Goal: Task Accomplishment & Management: Use online tool/utility

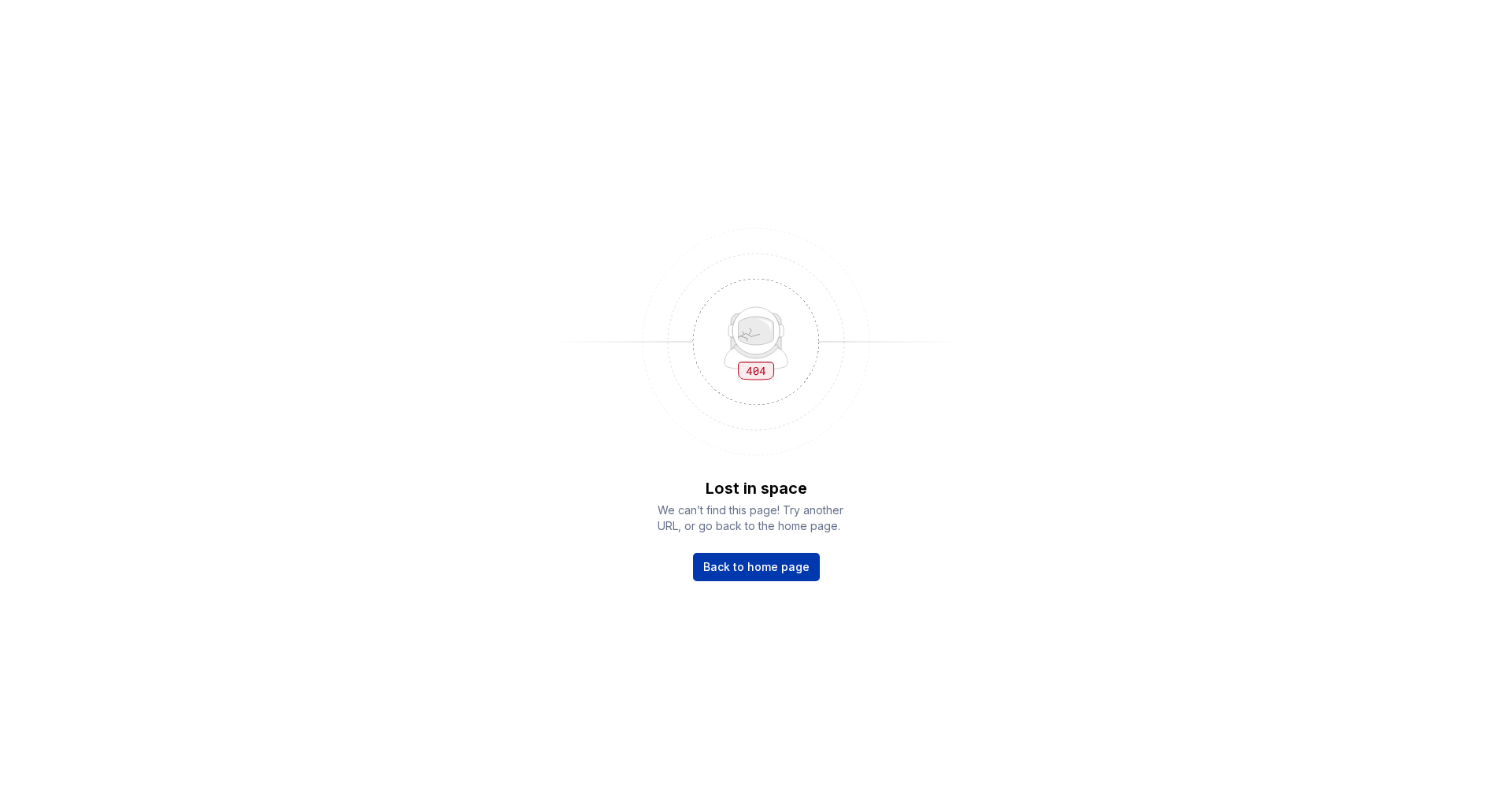
click at [735, 555] on link "Back to home page" at bounding box center [756, 567] width 126 height 28
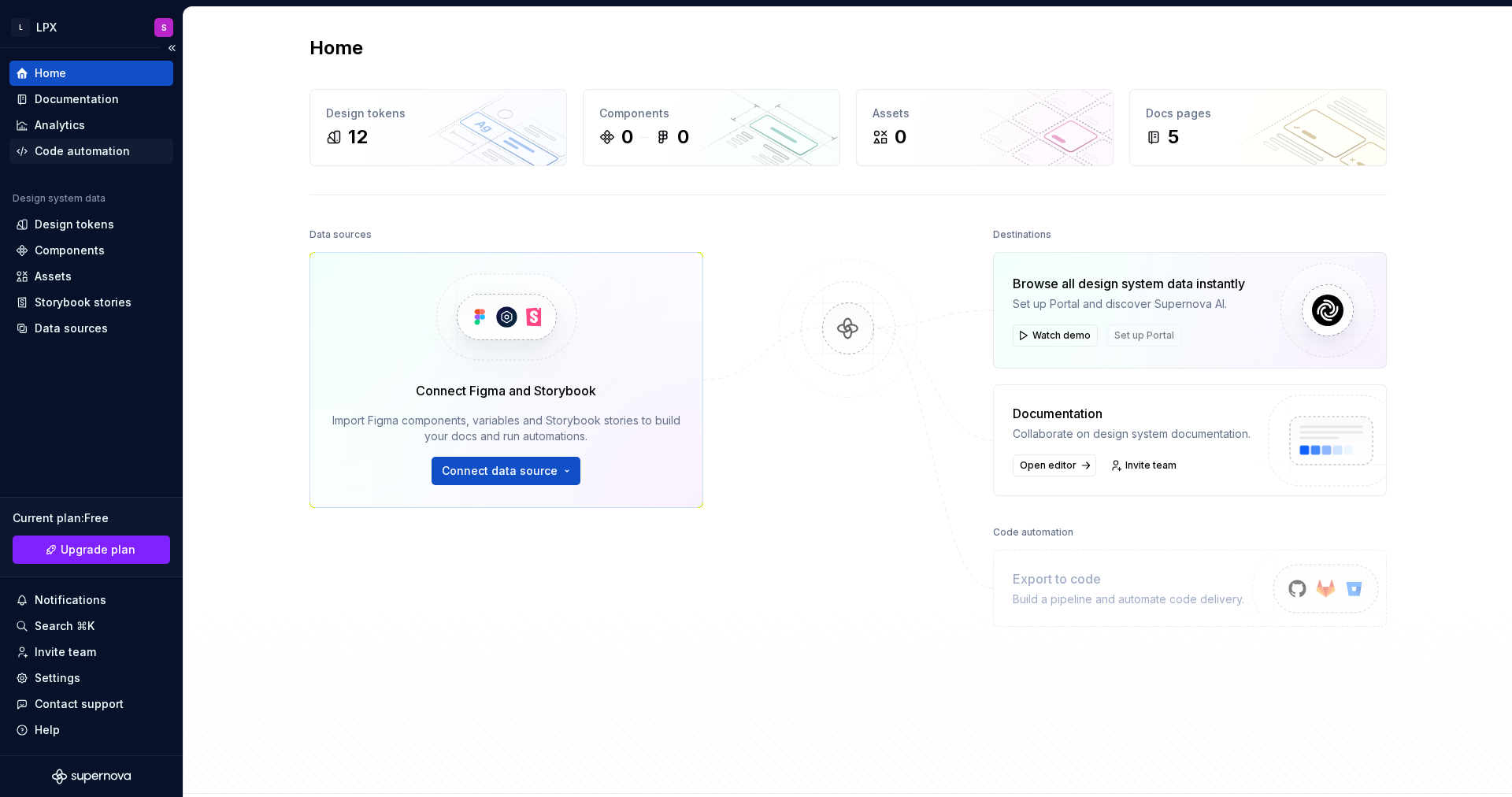
click at [75, 146] on div "Code automation" at bounding box center [81, 151] width 95 height 16
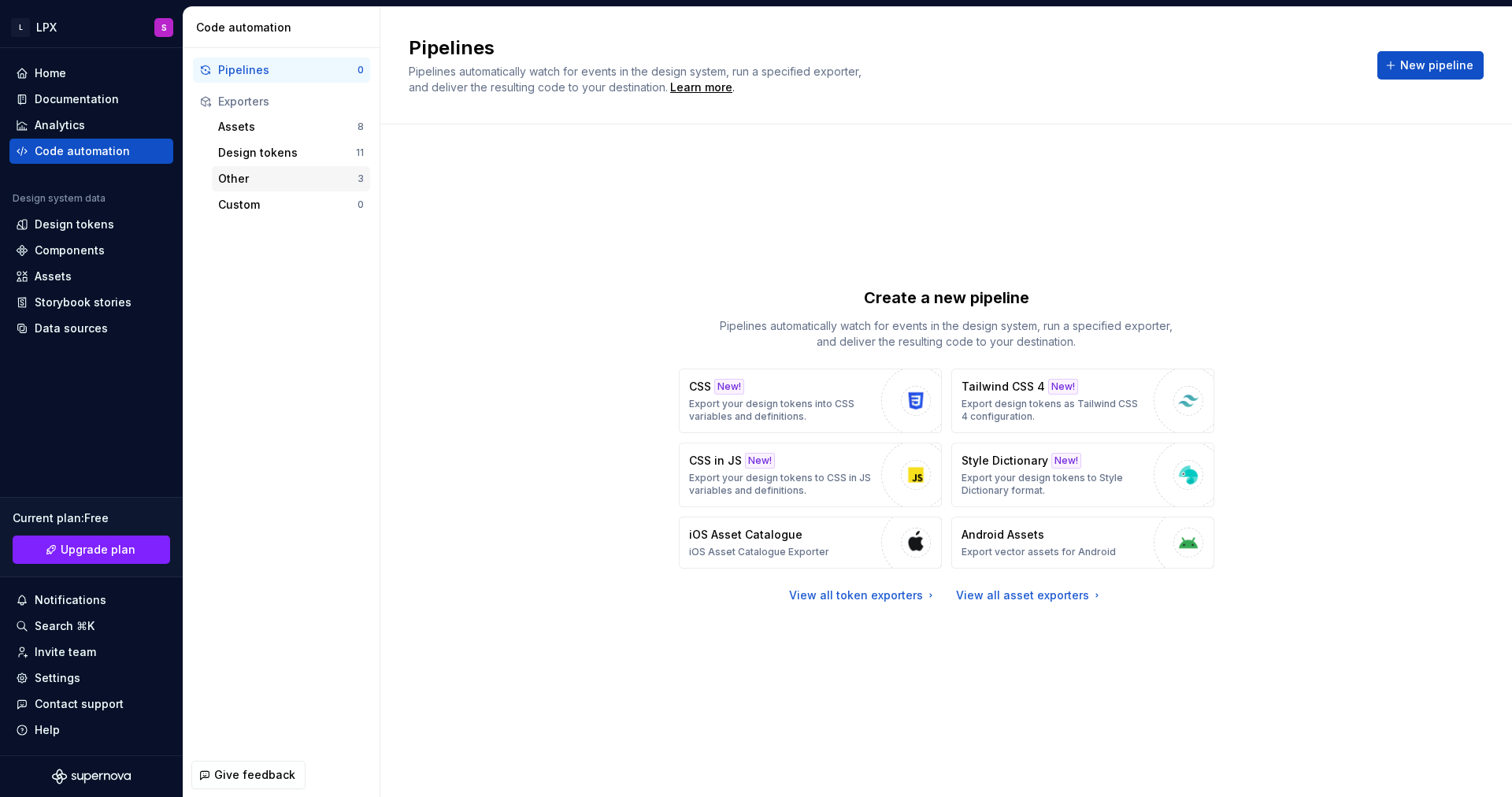
click at [281, 170] on div "Other 3" at bounding box center [290, 179] width 158 height 25
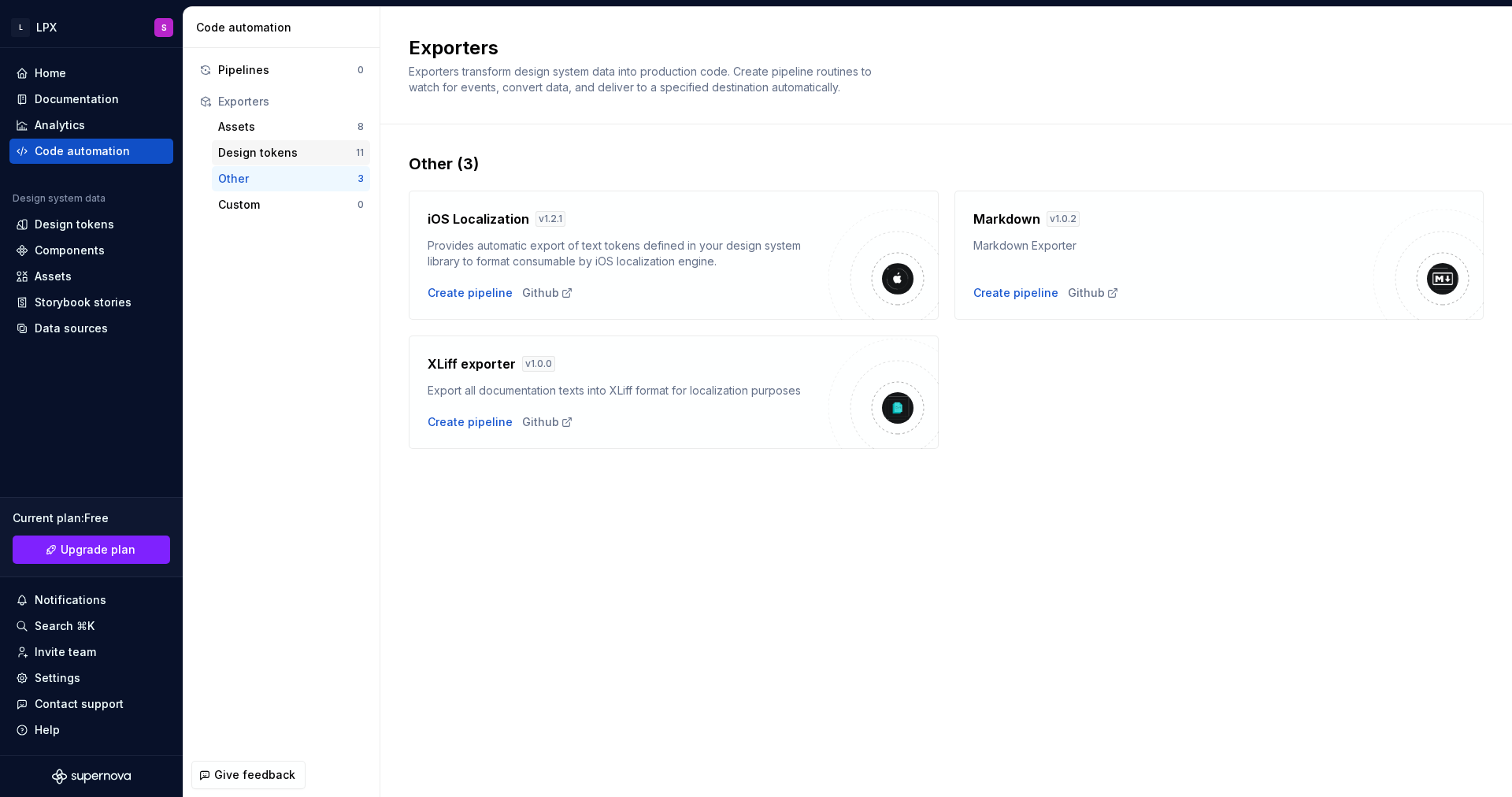
click at [284, 150] on div "Design tokens" at bounding box center [287, 153] width 138 height 16
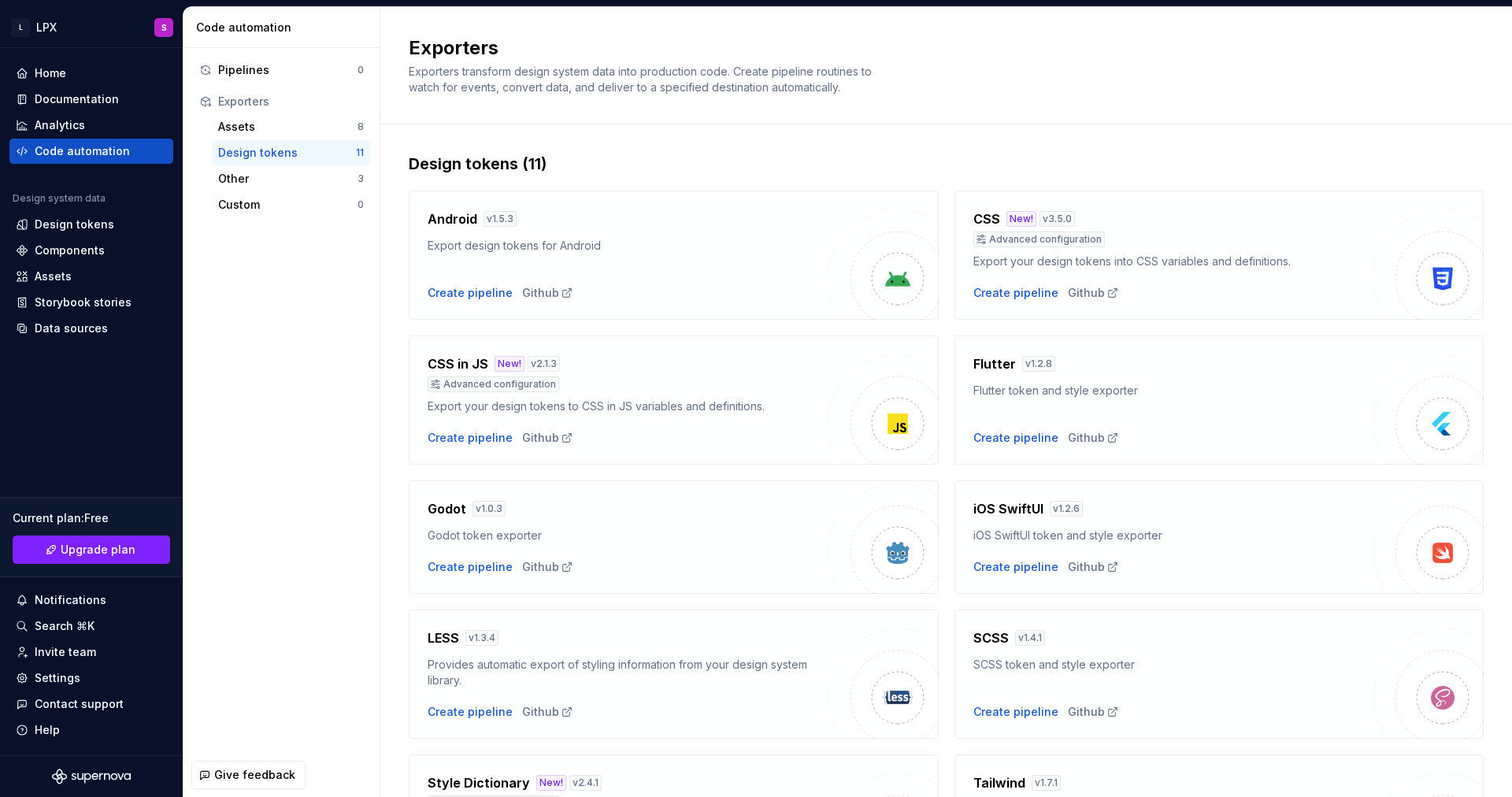
scroll to position [291, 0]
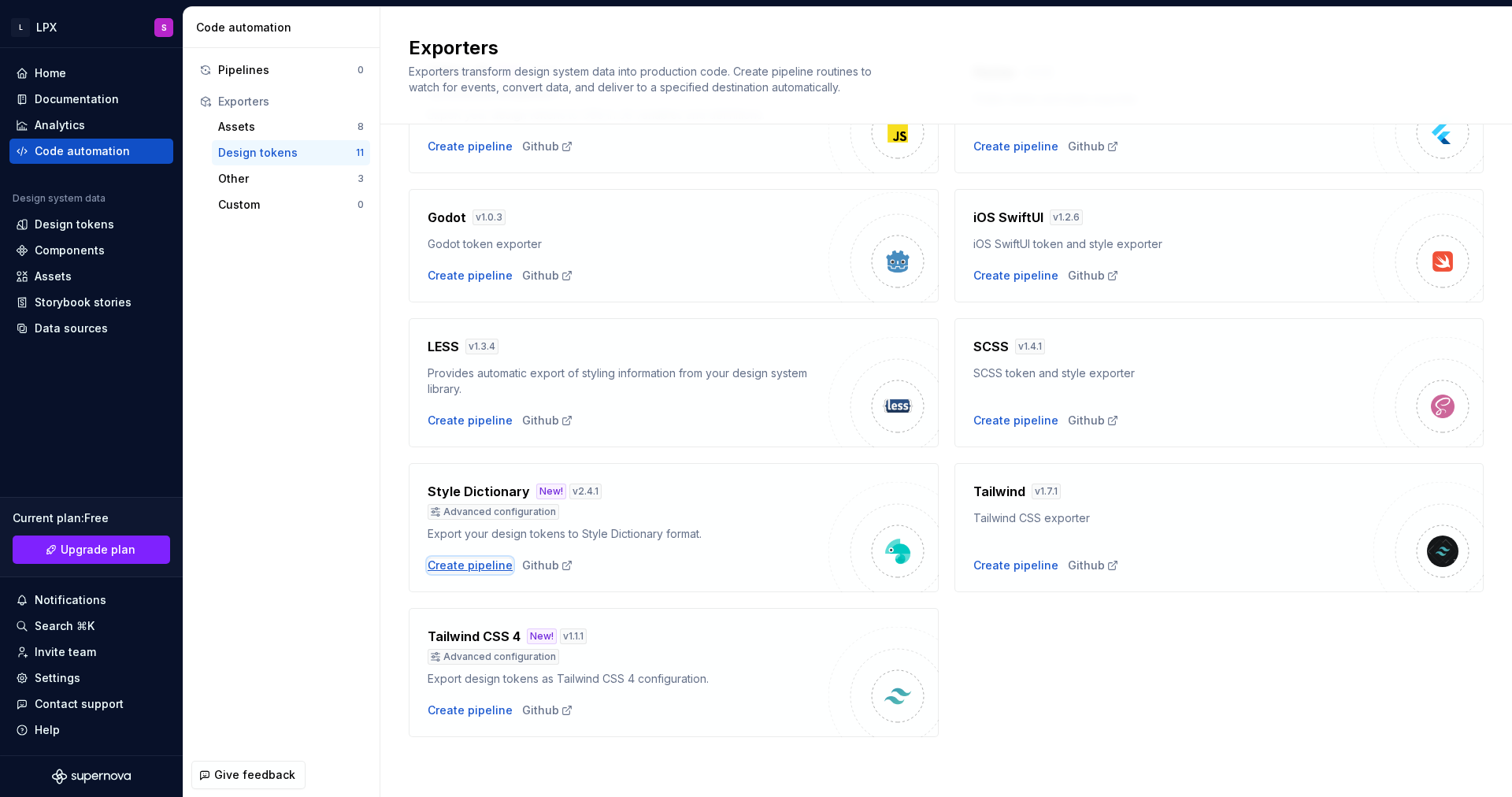
click at [476, 560] on div "Create pipeline" at bounding box center [470, 566] width 85 height 16
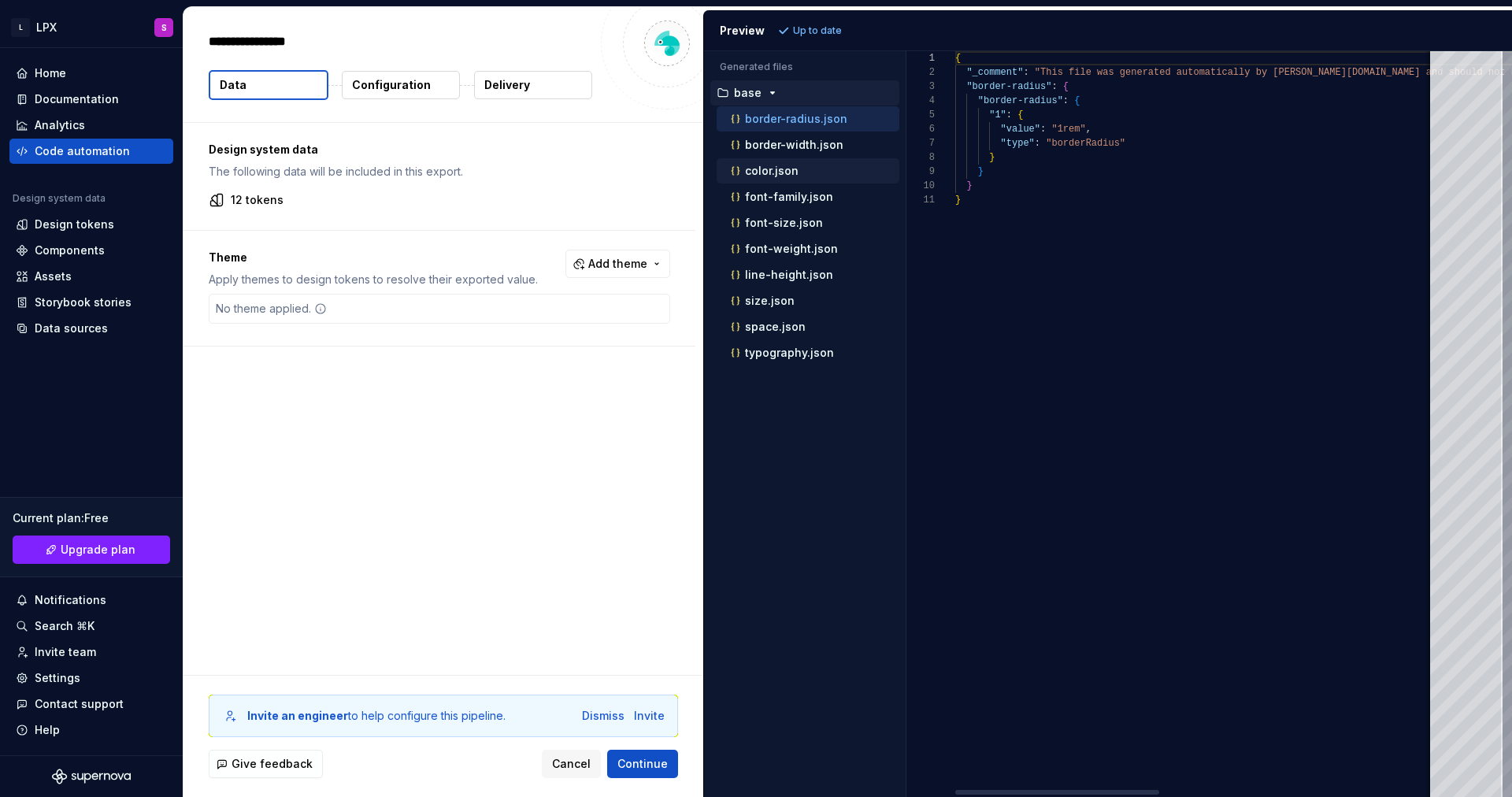
type textarea "*"
click at [799, 228] on p "font-size.json" at bounding box center [784, 223] width 78 height 13
type textarea "**********"
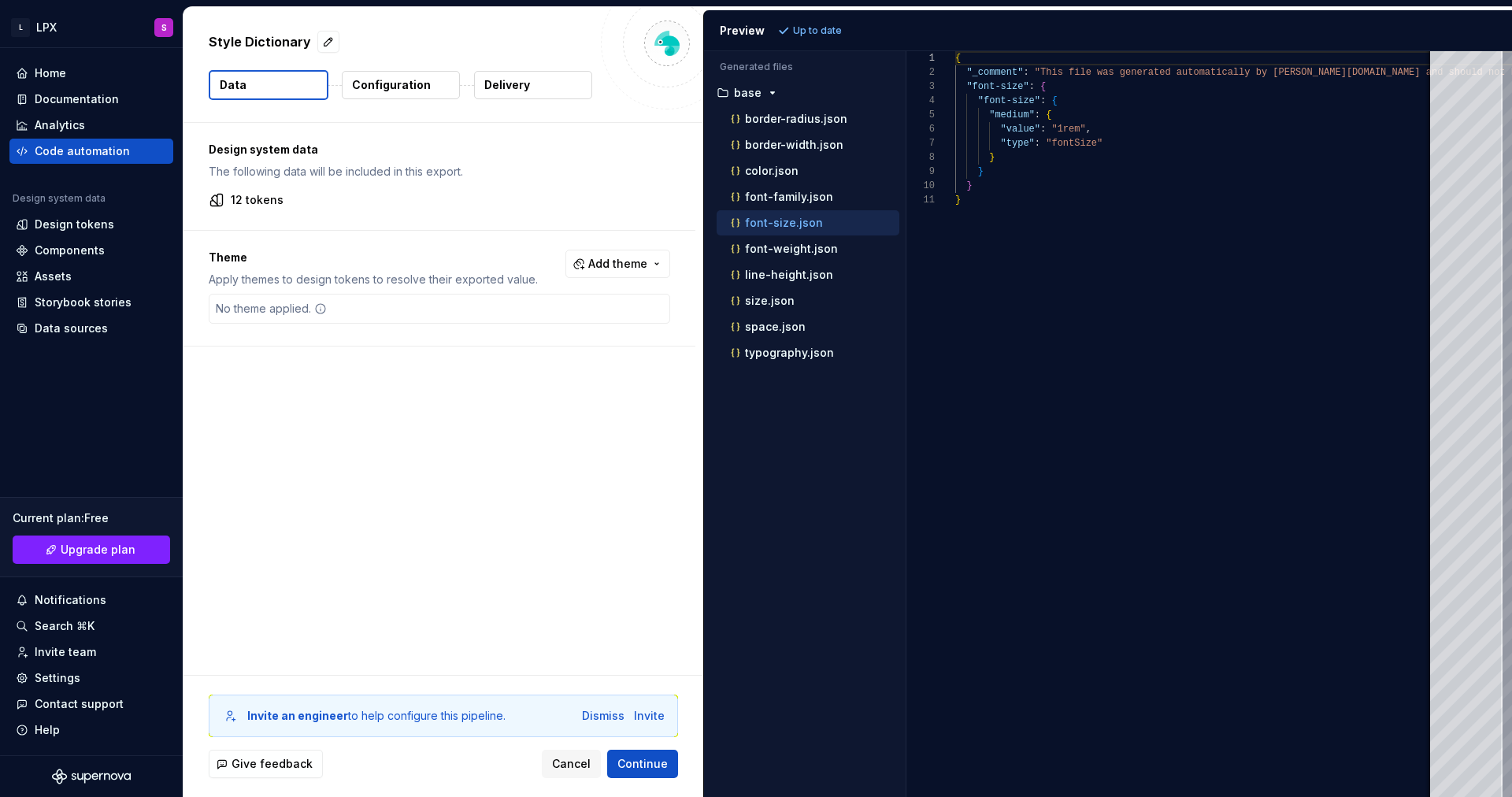
scroll to position [142, 0]
drag, startPoint x: 1003, startPoint y: 137, endPoint x: 1108, endPoint y: 136, distance: 105.0
click at [1108, 136] on div "{ "_comment" : "This file was generated automatically by Supernov [DOMAIN_NAME]…" at bounding box center [1517, 423] width 1125 height 746
drag, startPoint x: 1108, startPoint y: 136, endPoint x: 1010, endPoint y: 132, distance: 98.1
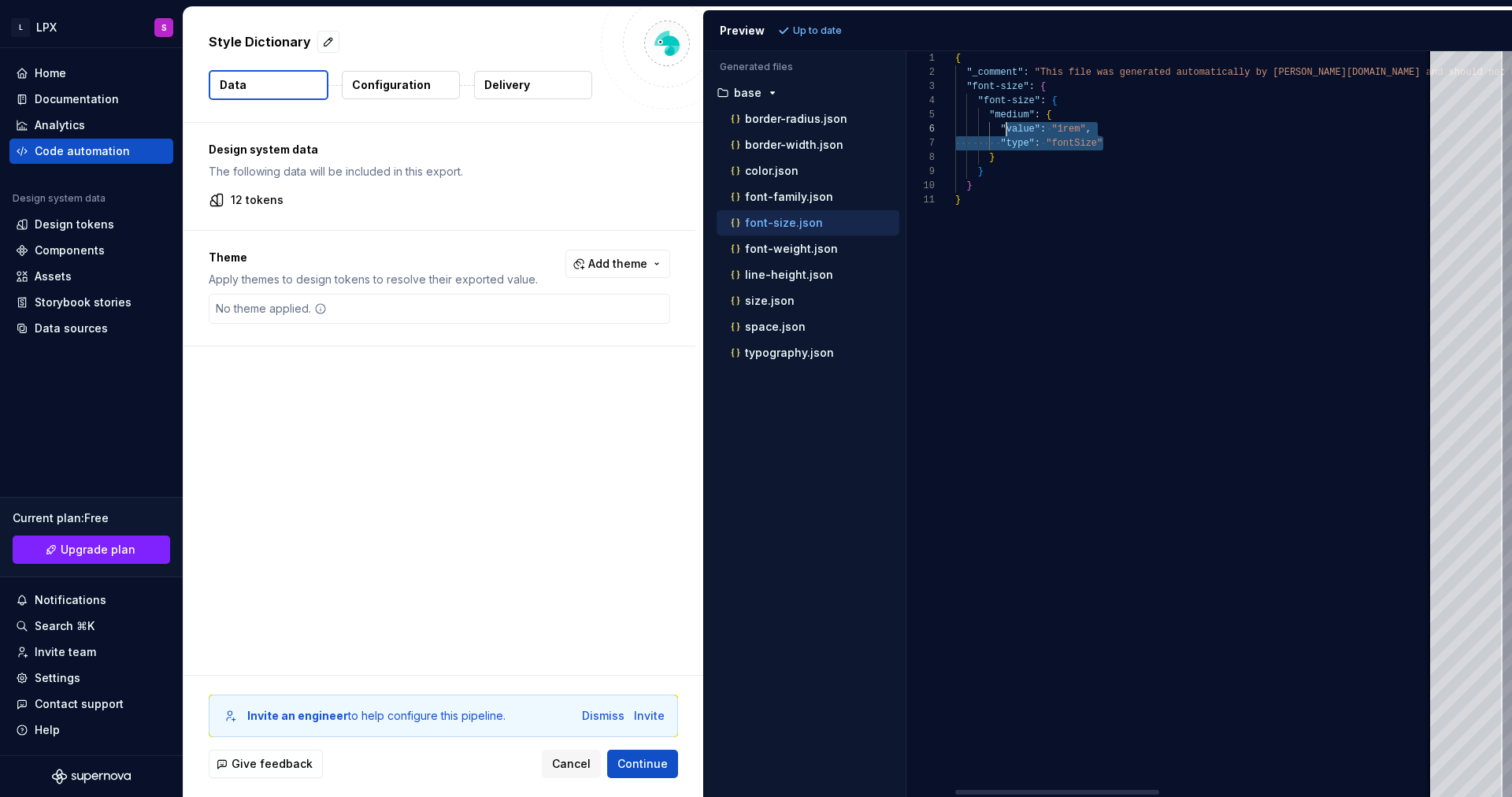
click at [1010, 132] on div "{ "_comment" : "This file was generated automatically by Supernov [DOMAIN_NAME]…" at bounding box center [1517, 423] width 1125 height 746
click at [610, 259] on span "Add theme" at bounding box center [618, 264] width 59 height 16
click at [529, 216] on html "L LPX S Home Documentation Analytics Code automation Design system data Design …" at bounding box center [756, 398] width 1512 height 797
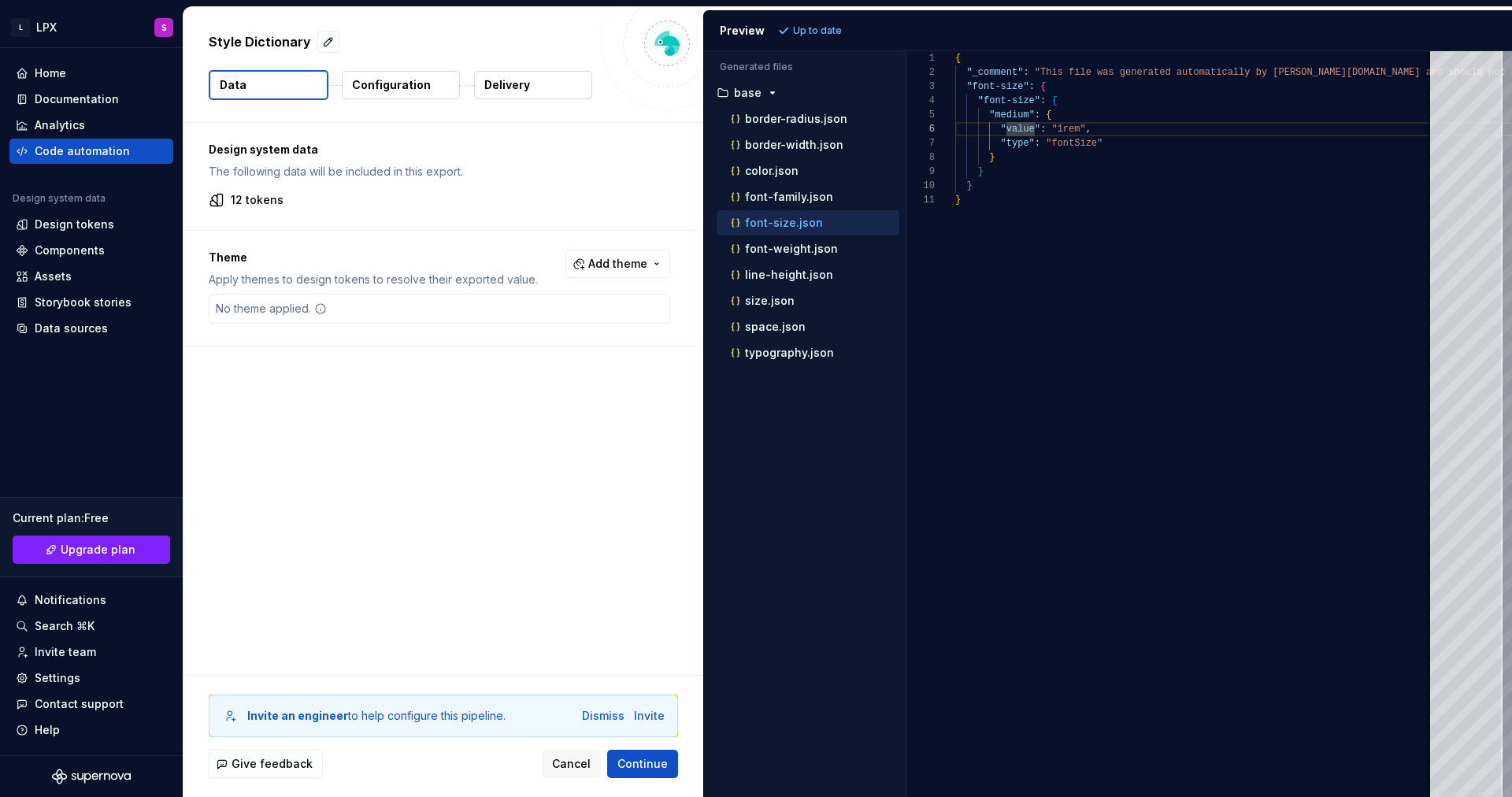
click at [387, 73] on button "Configuration" at bounding box center [401, 84] width 119 height 28
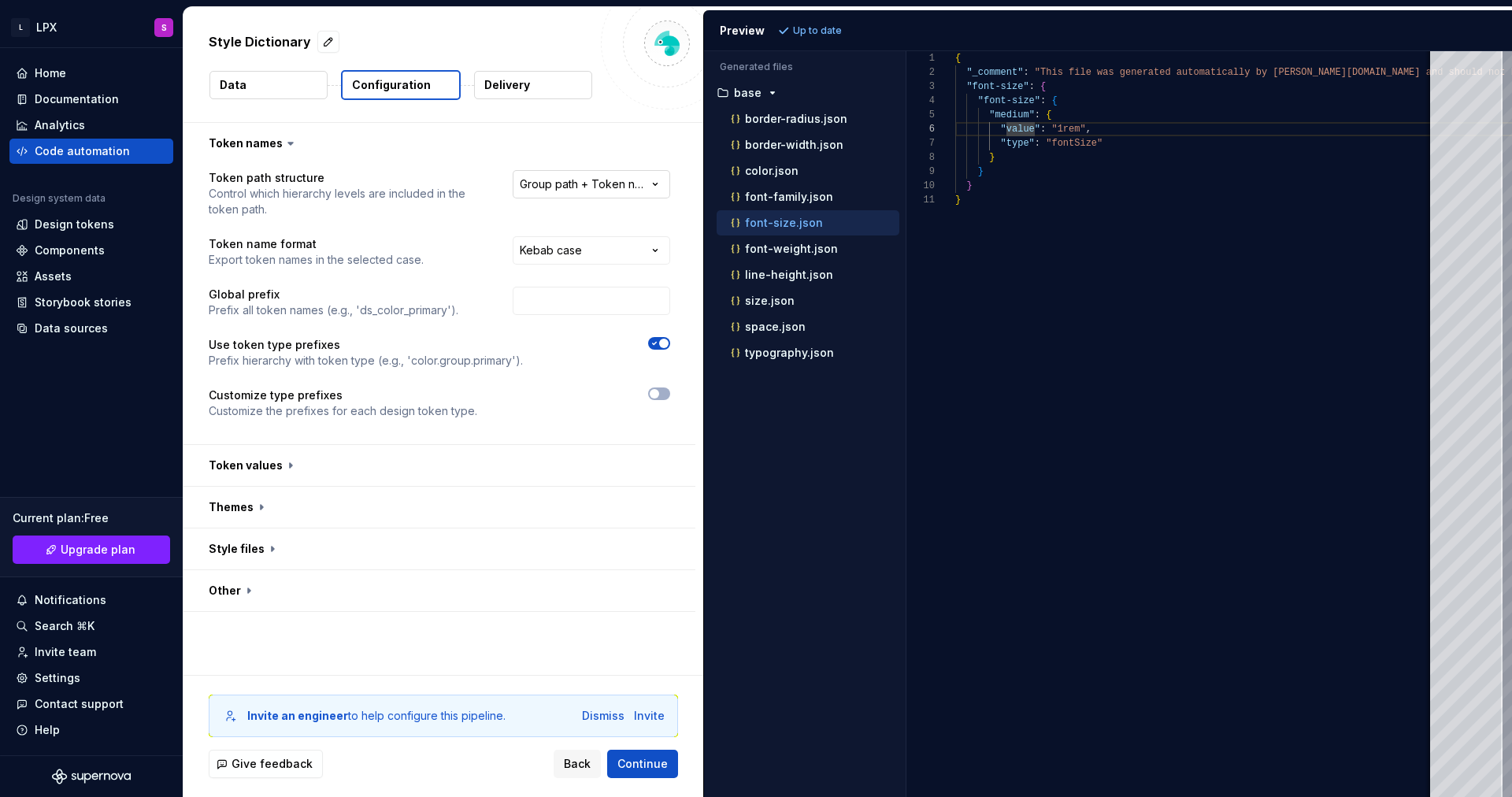
click at [636, 188] on html "**********" at bounding box center [756, 398] width 1512 height 797
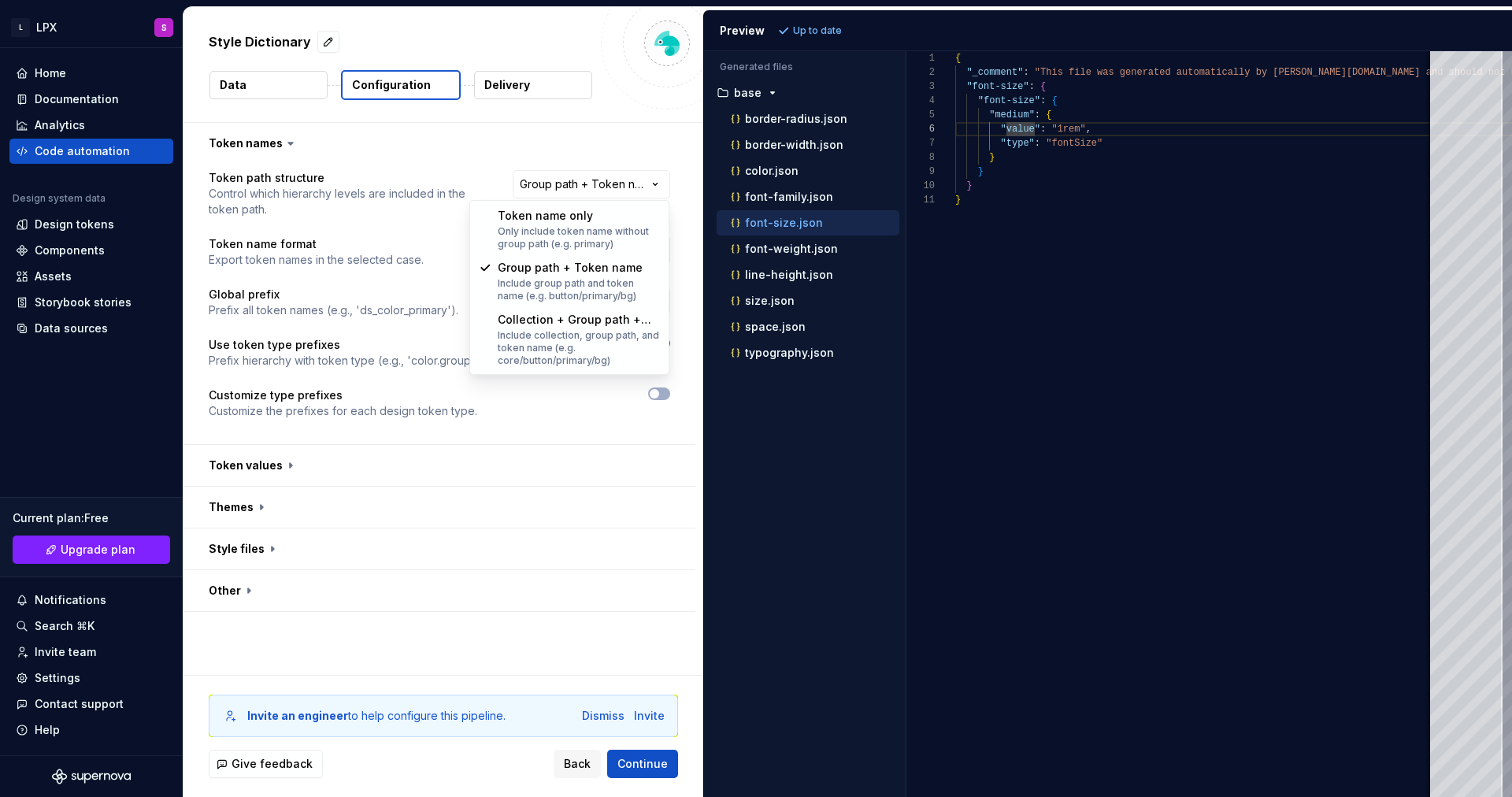
click at [350, 280] on html "**********" at bounding box center [756, 398] width 1512 height 797
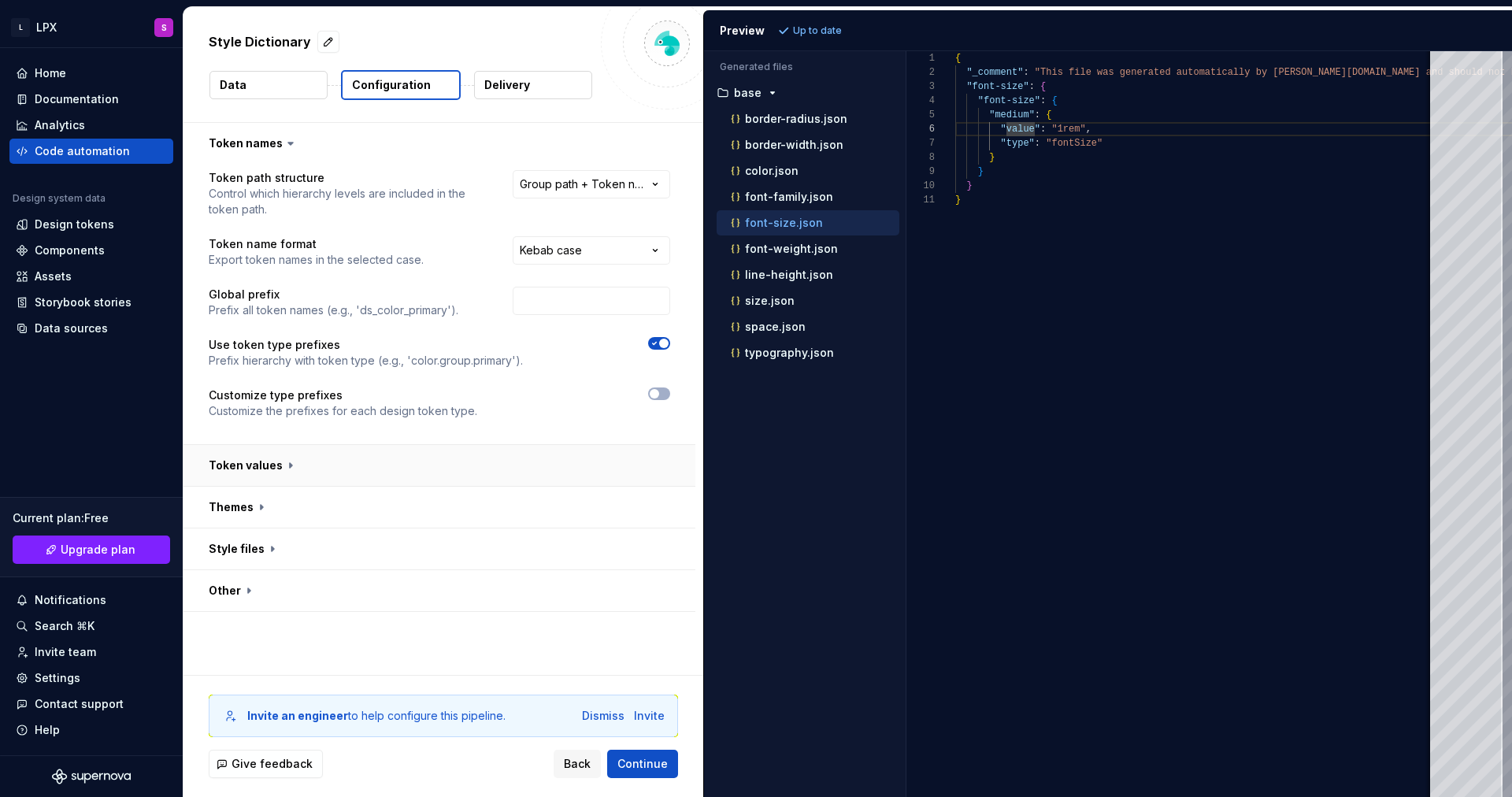
click at [521, 463] on button "button" at bounding box center [439, 466] width 512 height 41
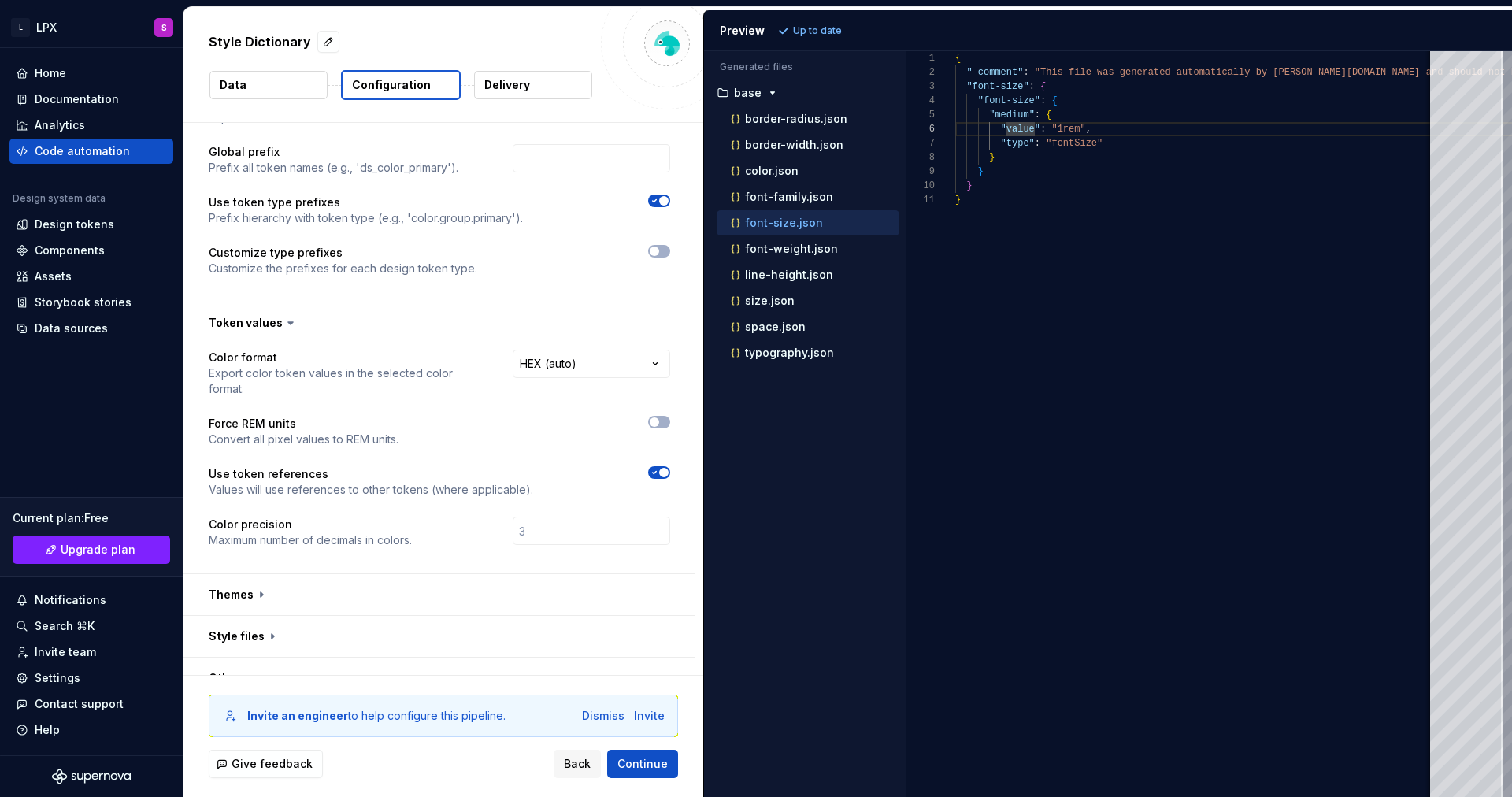
scroll to position [167, 0]
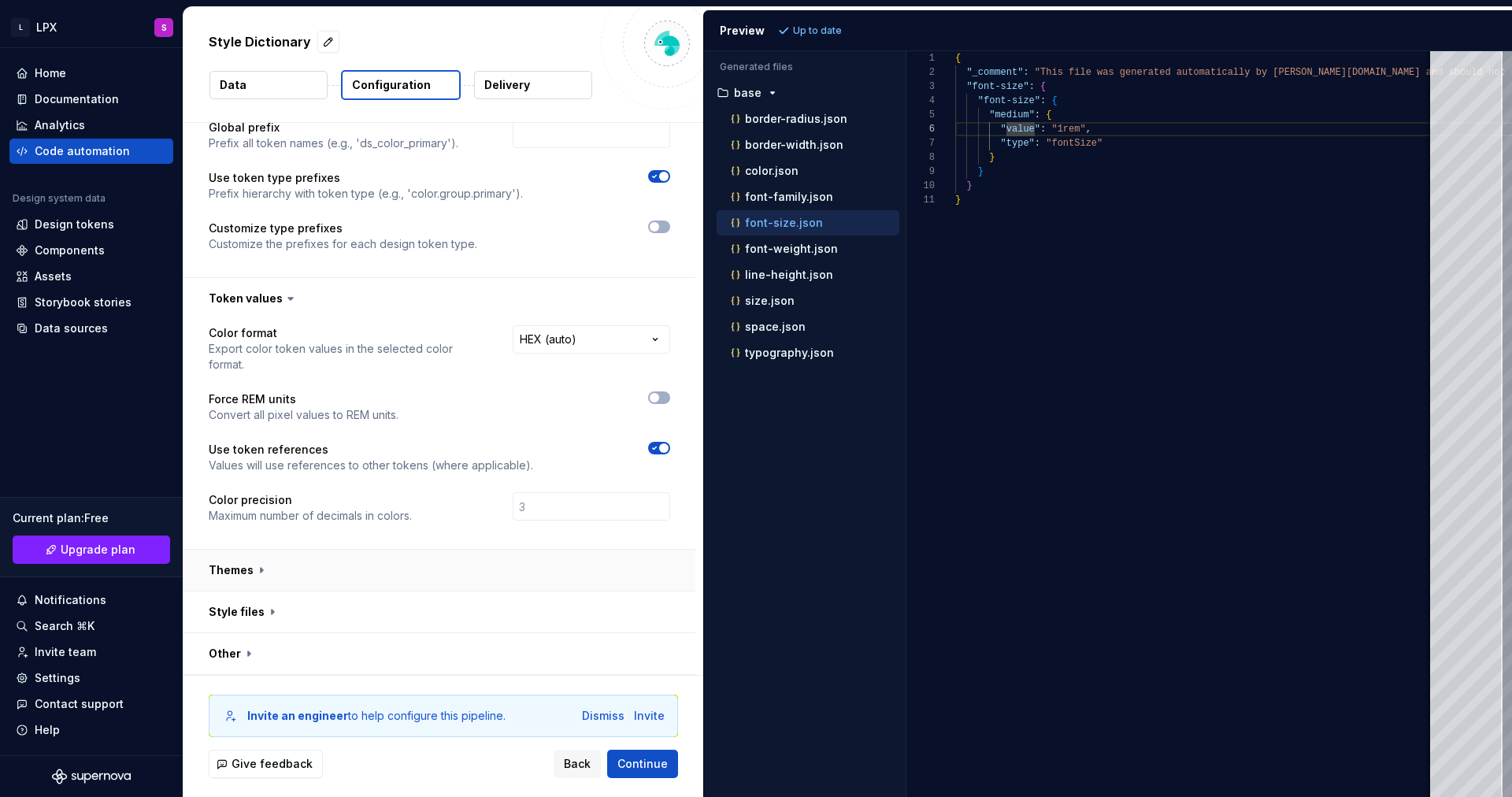
click at [396, 570] on button "button" at bounding box center [439, 571] width 512 height 41
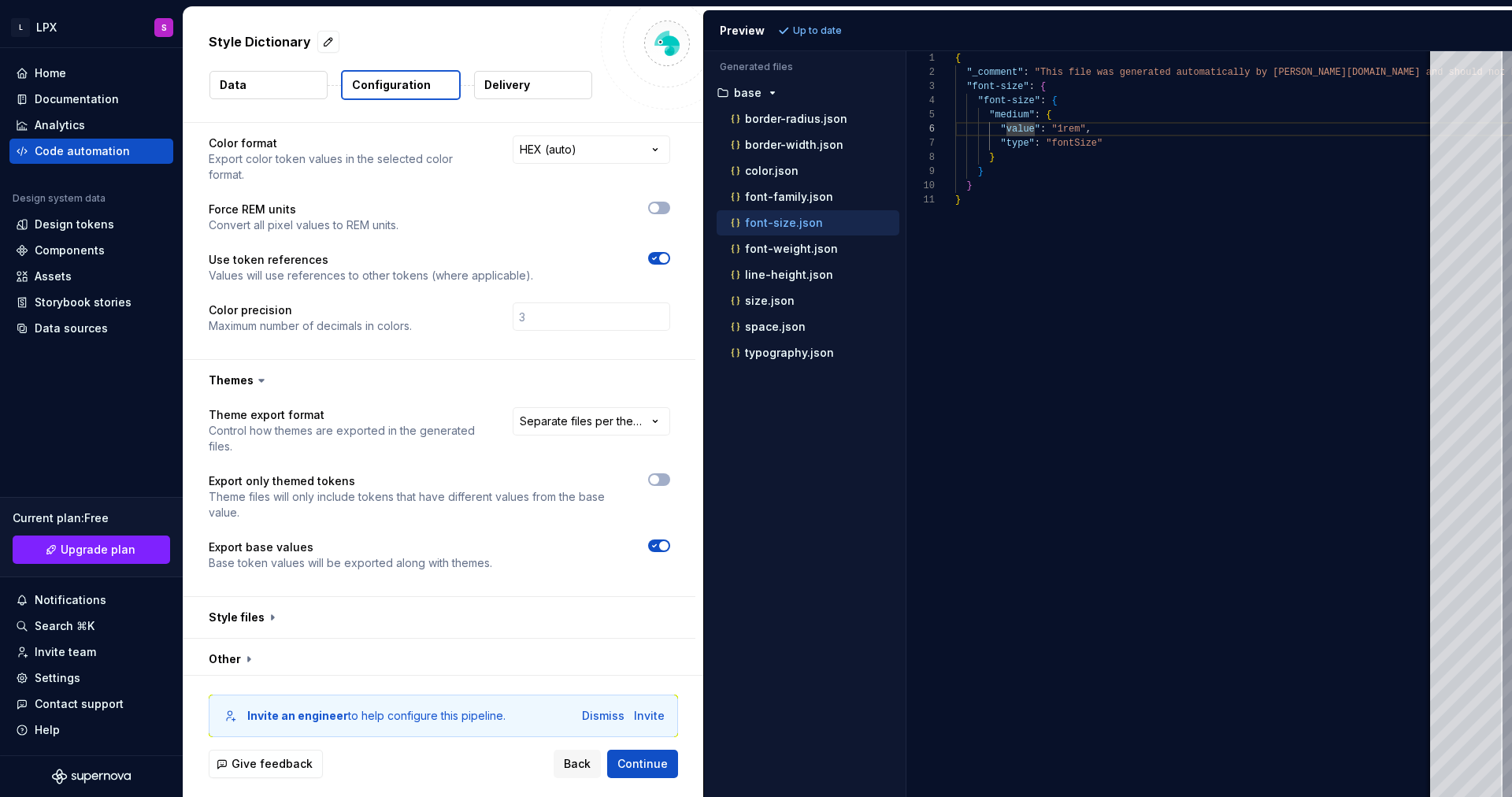
scroll to position [363, 0]
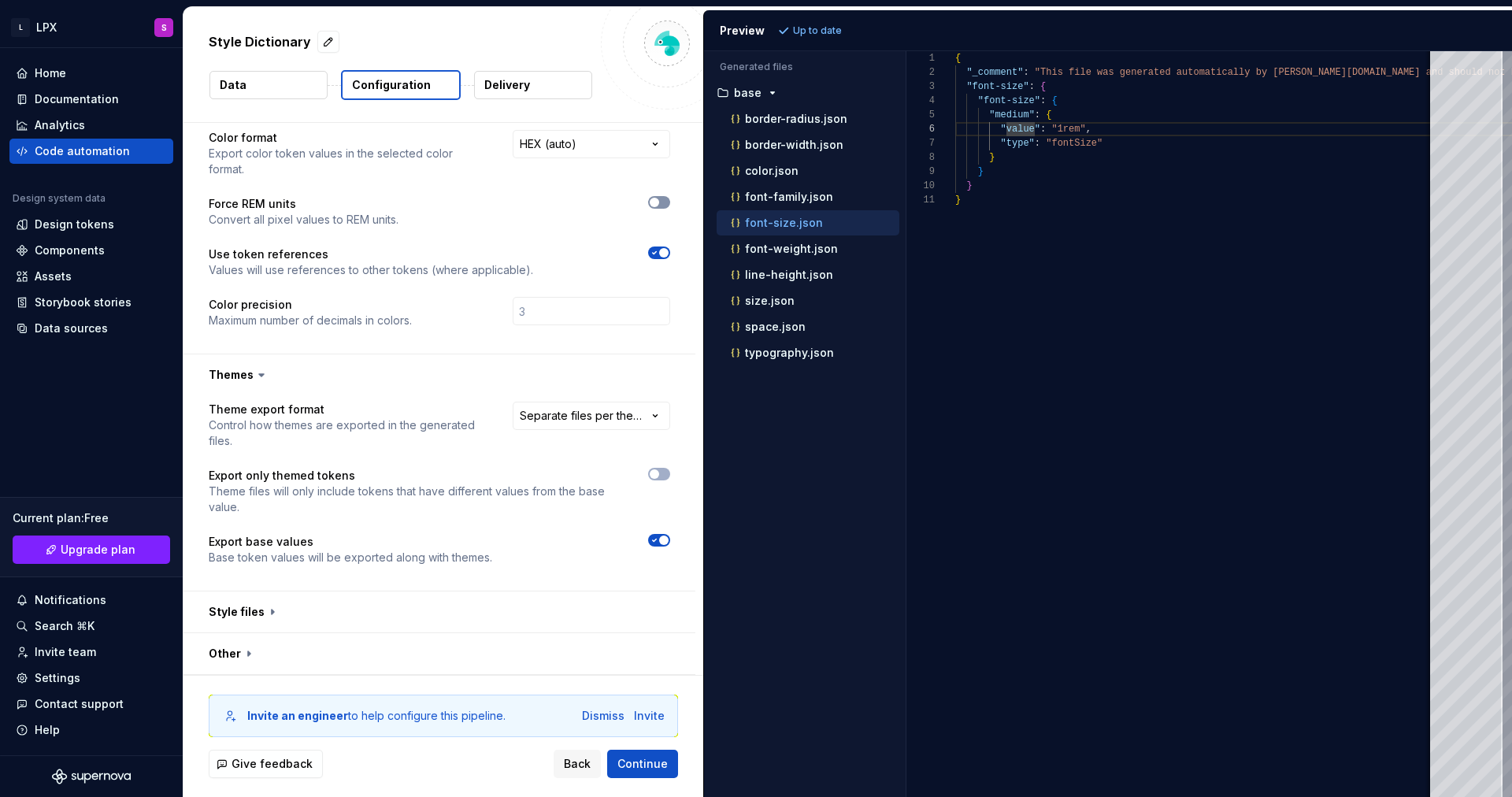
click at [667, 206] on button "button" at bounding box center [659, 202] width 22 height 13
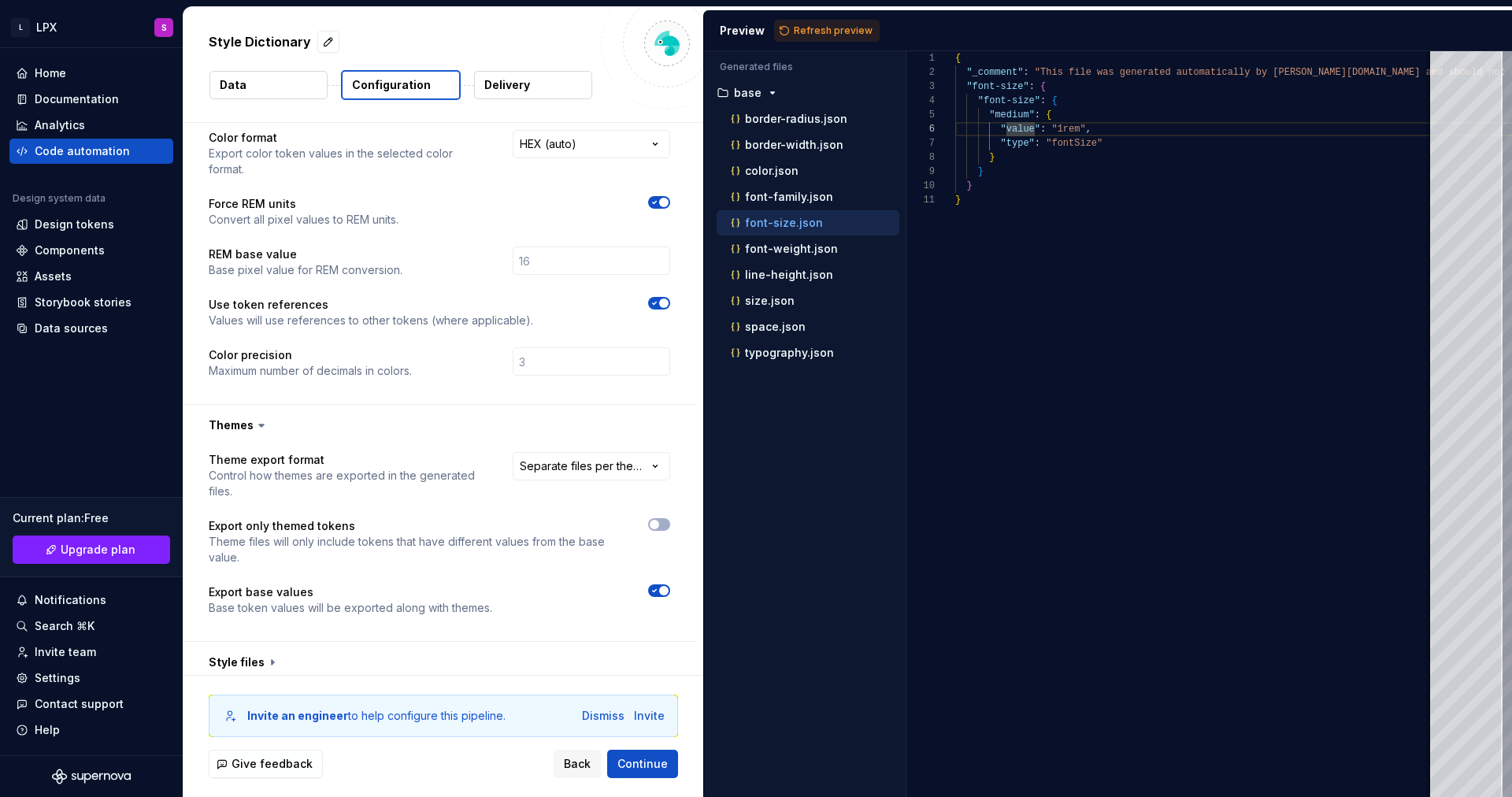
click at [667, 206] on span "button" at bounding box center [664, 203] width 10 height 10
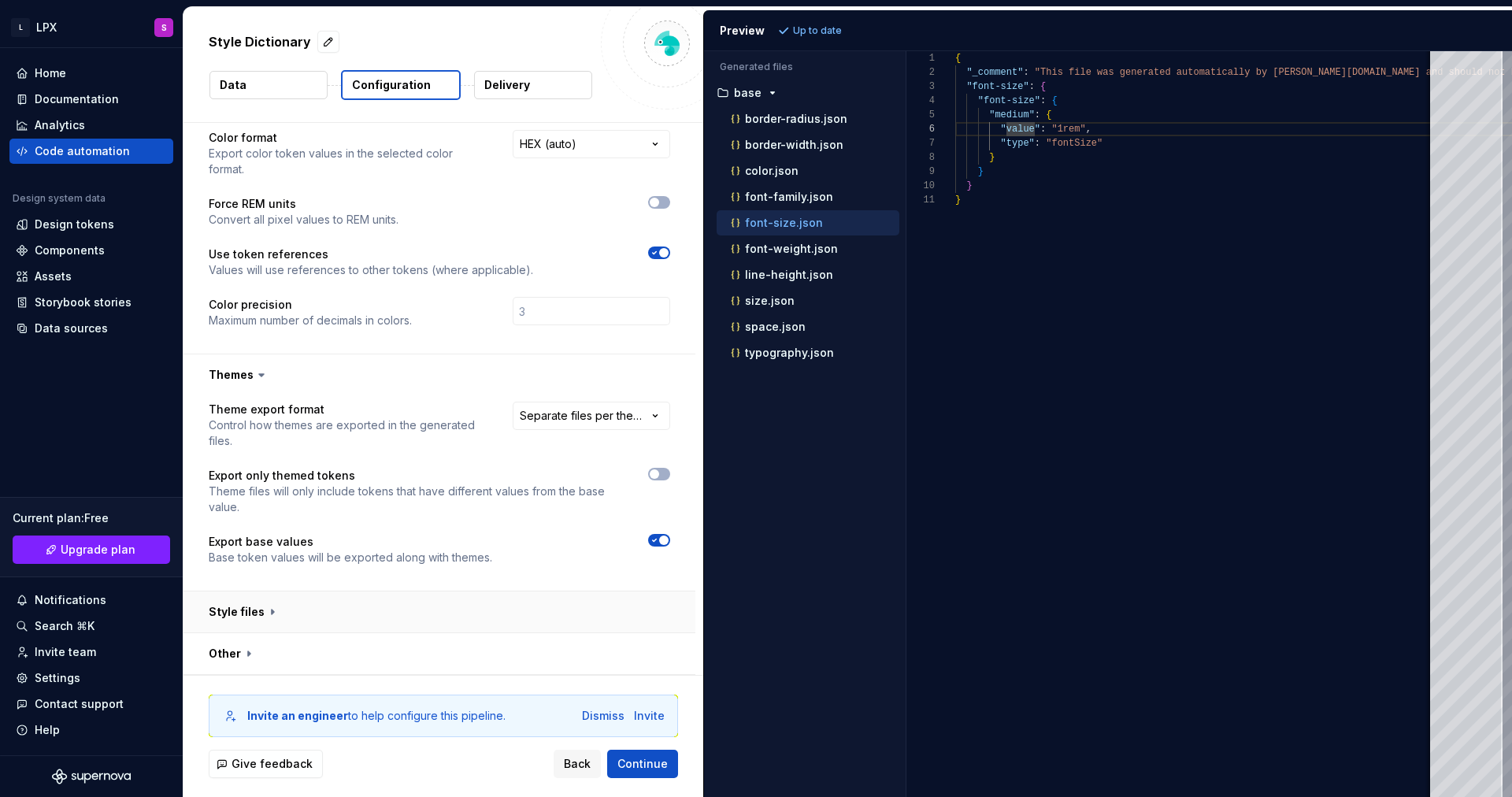
click at [296, 619] on button "button" at bounding box center [439, 612] width 512 height 41
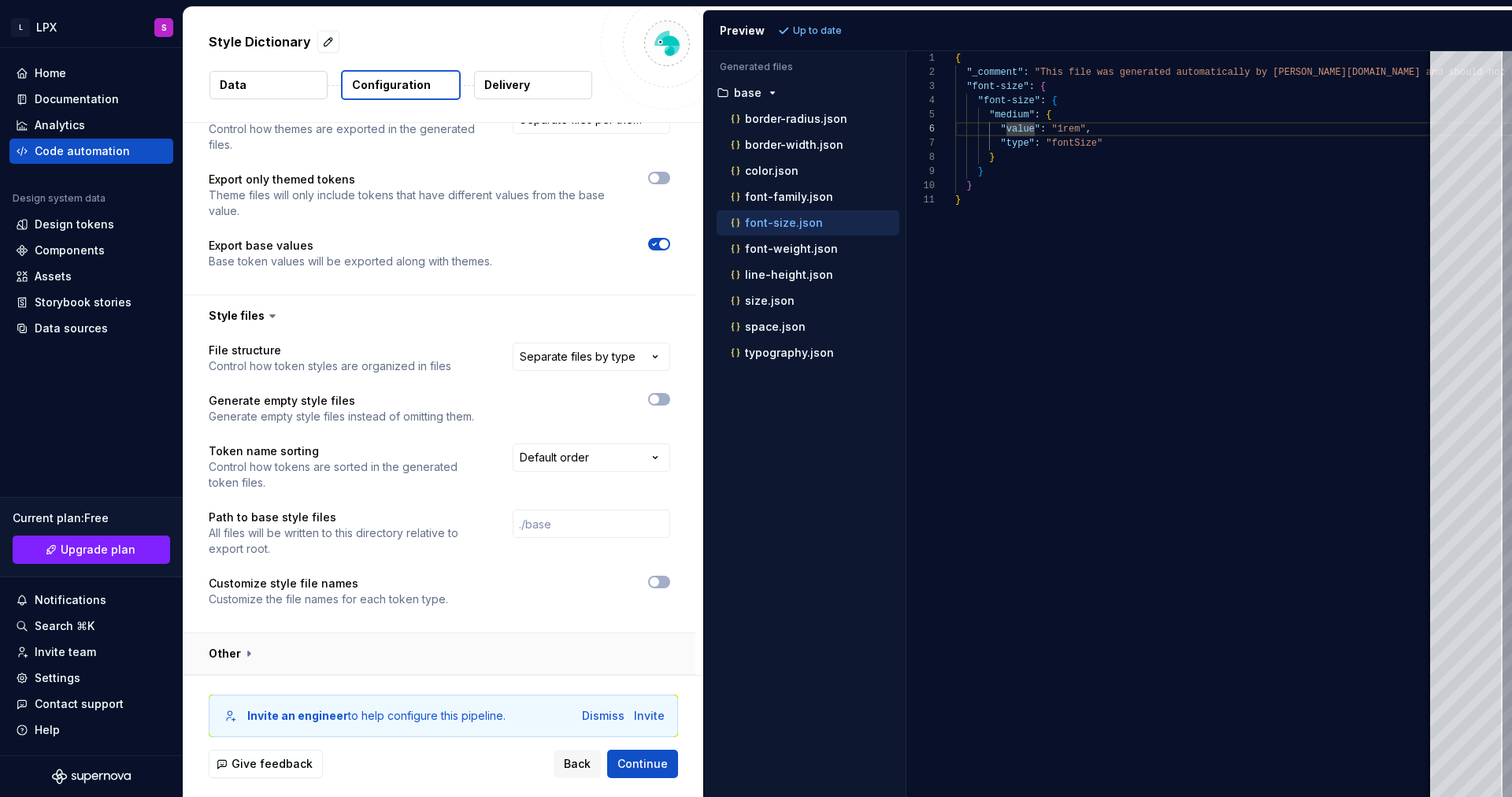
click at [451, 654] on button "button" at bounding box center [439, 654] width 512 height 41
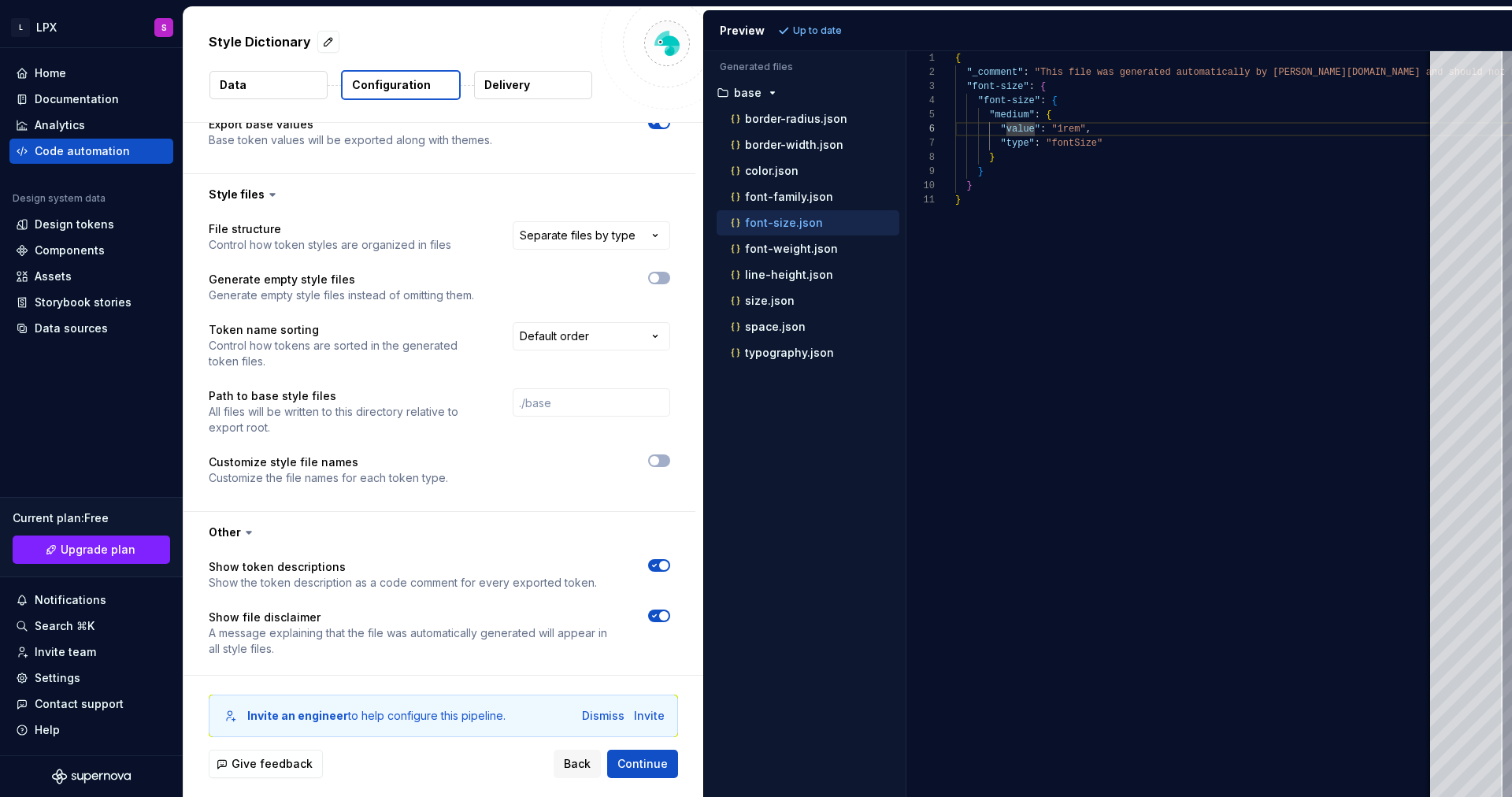
scroll to position [920, 0]
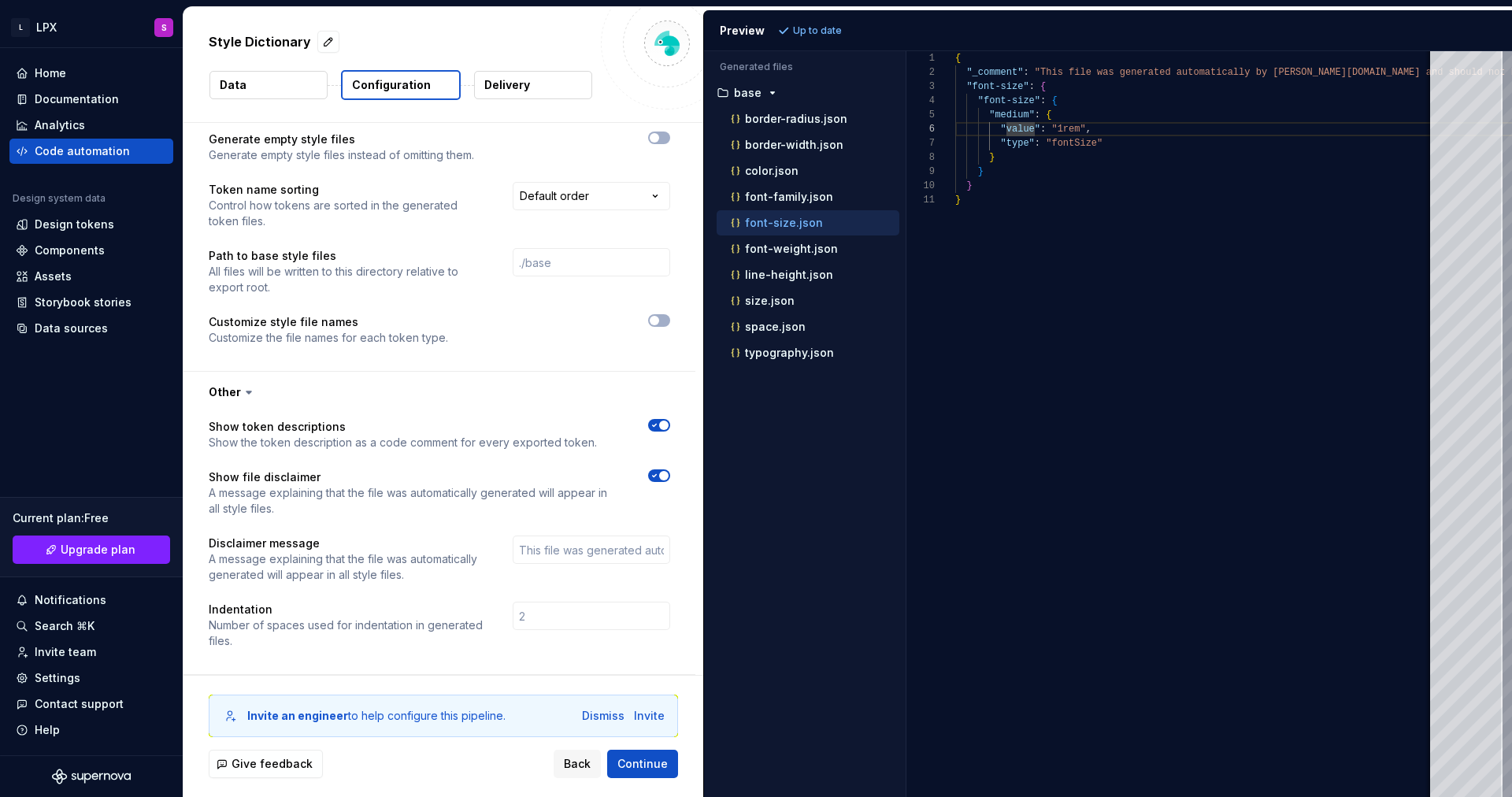
click at [351, 512] on p "A message explaining that the file was automatically generated will appear in a…" at bounding box center [414, 501] width 411 height 31
drag, startPoint x: 351, startPoint y: 512, endPoint x: 356, endPoint y: 481, distance: 31.4
click at [356, 481] on div "Show file disclaimer A message explaining that the file was automatically gener…" at bounding box center [414, 493] width 411 height 47
click at [356, 481] on p "Show file disclaimer" at bounding box center [414, 477] width 411 height 16
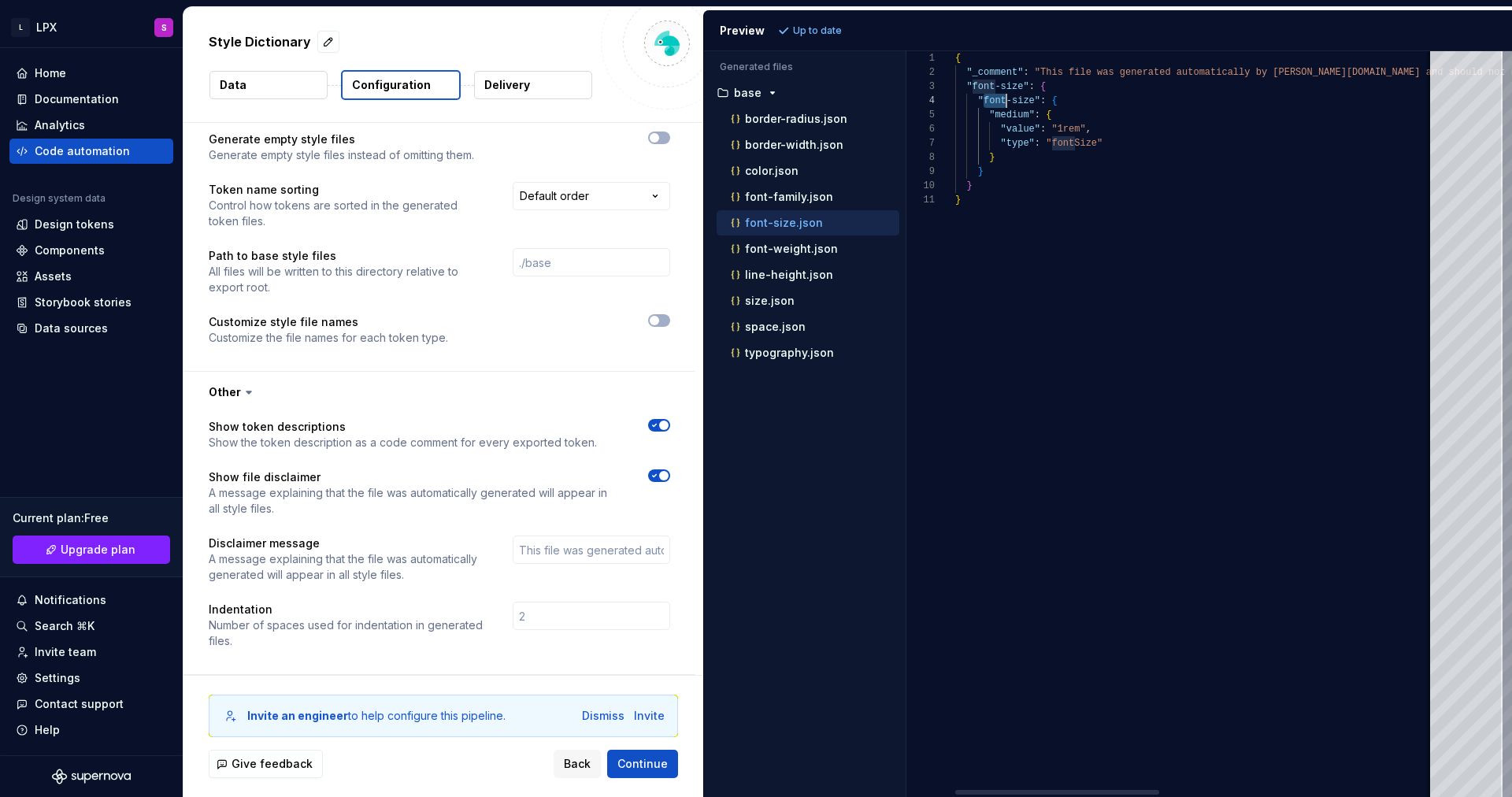
drag, startPoint x: 1008, startPoint y: 101, endPoint x: 1037, endPoint y: 105, distance: 29.3
click at [1037, 105] on div "{ "_comment" : "This file was generated automatically by Supernov [DOMAIN_NAME]…" at bounding box center [1517, 423] width 1125 height 746
click at [995, 114] on div "{ "_comment" : "This file was generated automatically by Supernov [DOMAIN_NAME]…" at bounding box center [1517, 423] width 1125 height 746
click at [1024, 130] on div "{ "_comment" : "This file was generated automatically by Supernov [DOMAIN_NAME]…" at bounding box center [1517, 423] width 1125 height 746
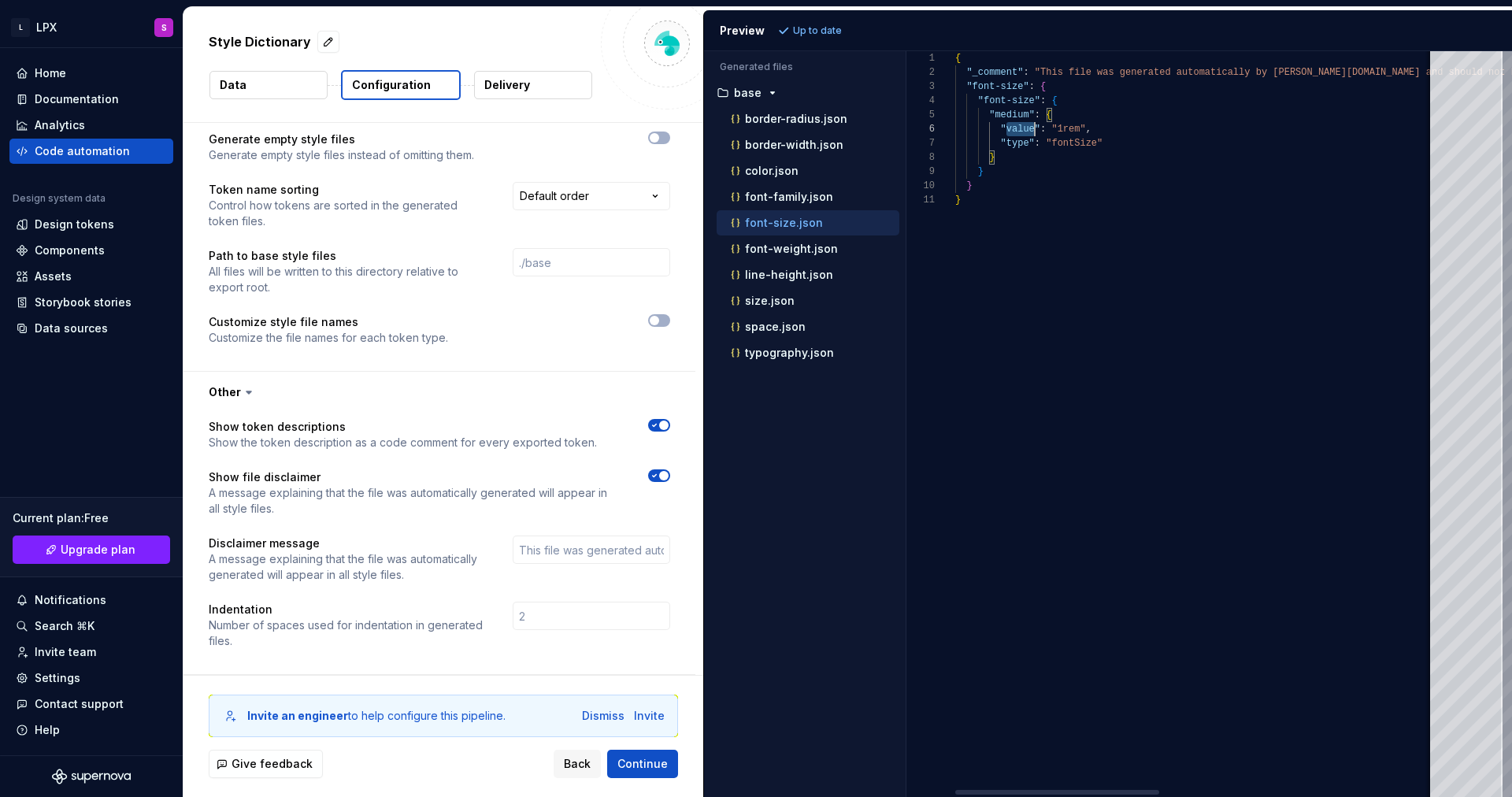
click at [1024, 130] on div "{ "_comment" : "This file was generated automatically by Supernov [DOMAIN_NAME]…" at bounding box center [1517, 423] width 1125 height 746
click at [1021, 166] on div "{ "_comment" : "This file was generated automatically by Supernov [DOMAIN_NAME]…" at bounding box center [1517, 423] width 1125 height 746
